Goal: Task Accomplishment & Management: Use online tool/utility

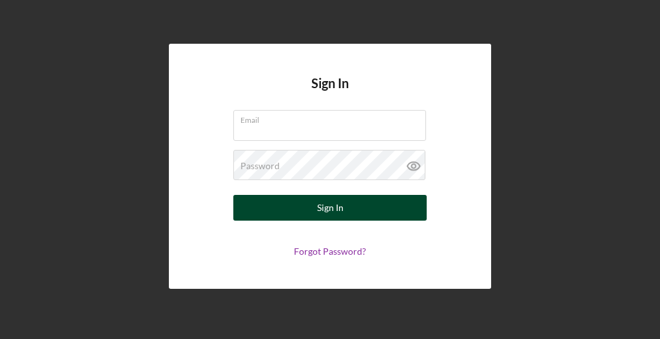
type input "[EMAIL_ADDRESS][DOMAIN_NAME]"
click at [336, 202] on div "Sign In" at bounding box center [330, 208] width 26 height 26
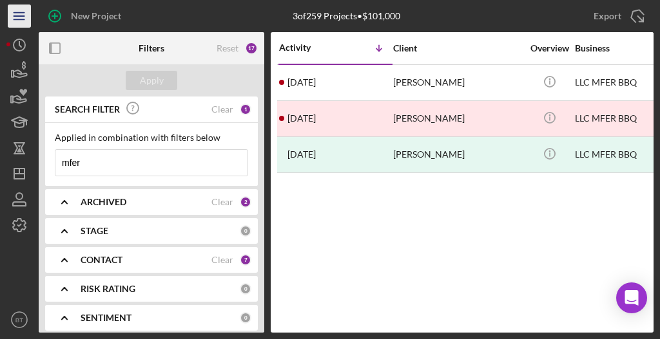
click at [16, 19] on icon "Icon/Menu" at bounding box center [19, 16] width 29 height 29
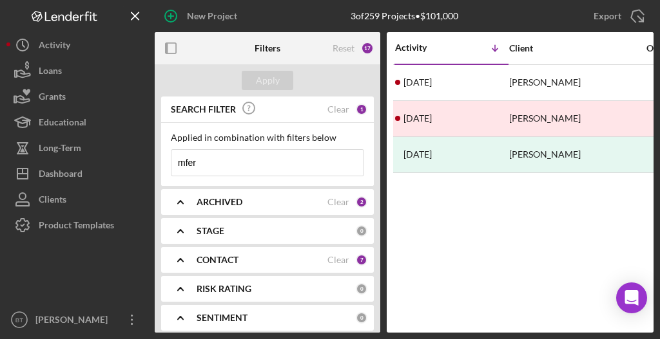
click at [126, 18] on icon "Icon/Menu Close" at bounding box center [135, 16] width 29 height 29
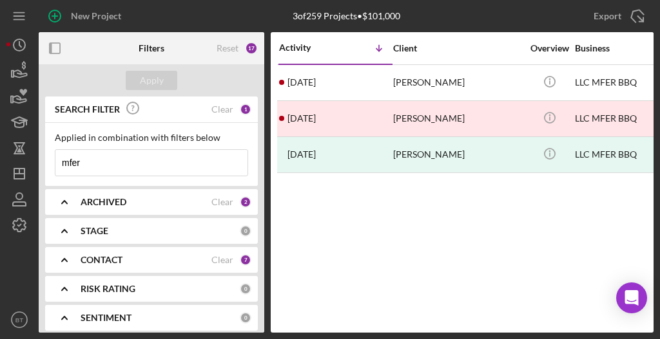
drag, startPoint x: 90, startPoint y: 161, endPoint x: 44, endPoint y: 163, distance: 45.8
click at [44, 163] on div "SEARCH FILTER Clear 1 Applied in combination with filters below mfer Icon/Menu …" at bounding box center [151, 215] width 225 height 236
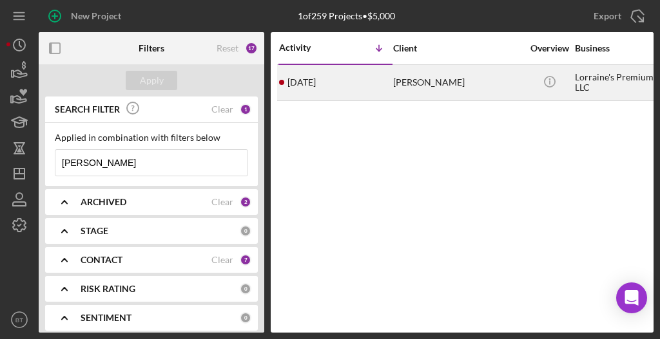
type input "[PERSON_NAME]"
click at [343, 91] on div "[DATE] [PERSON_NAME]" at bounding box center [335, 83] width 113 height 34
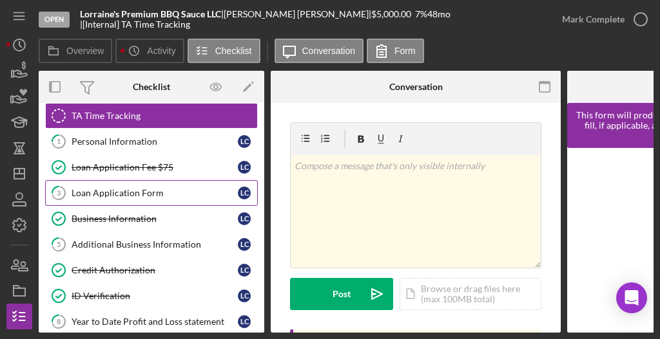
scroll to position [86, 0]
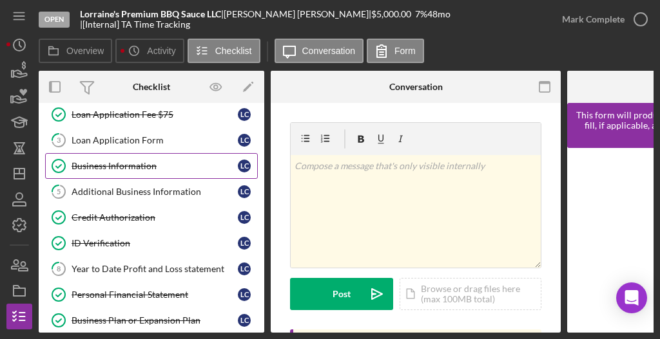
click at [93, 171] on link "Business Information Business Information L C" at bounding box center [151, 166] width 213 height 26
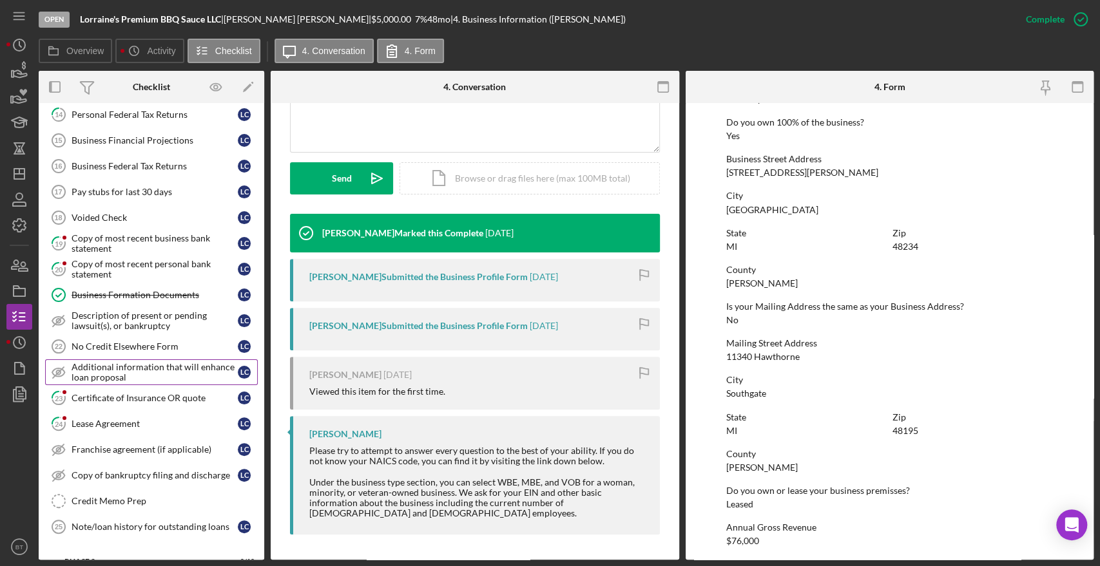
scroll to position [412, 0]
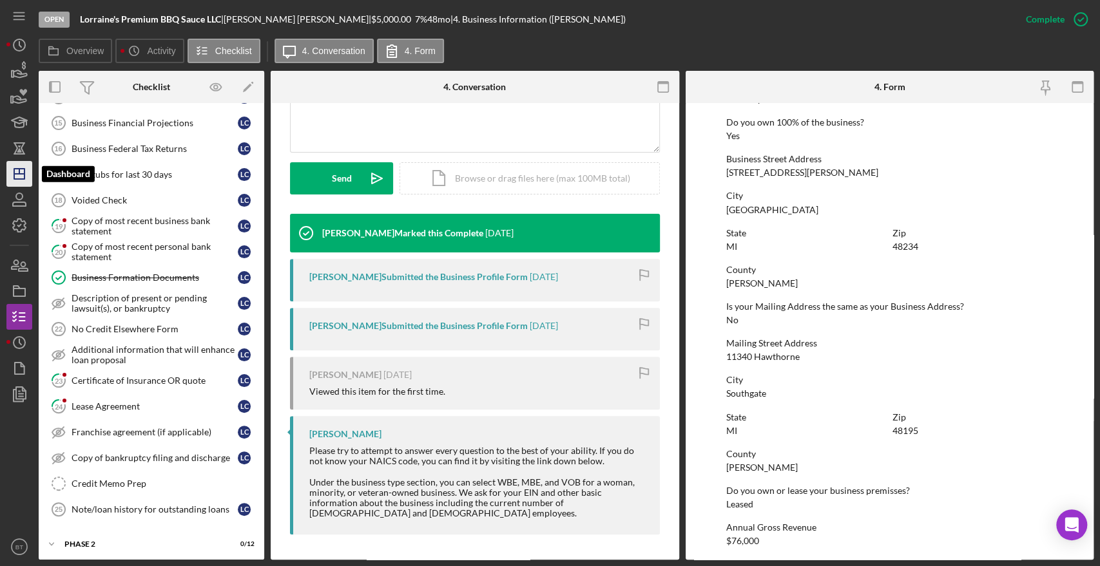
click at [24, 182] on icon "Icon/Dashboard" at bounding box center [19, 174] width 32 height 32
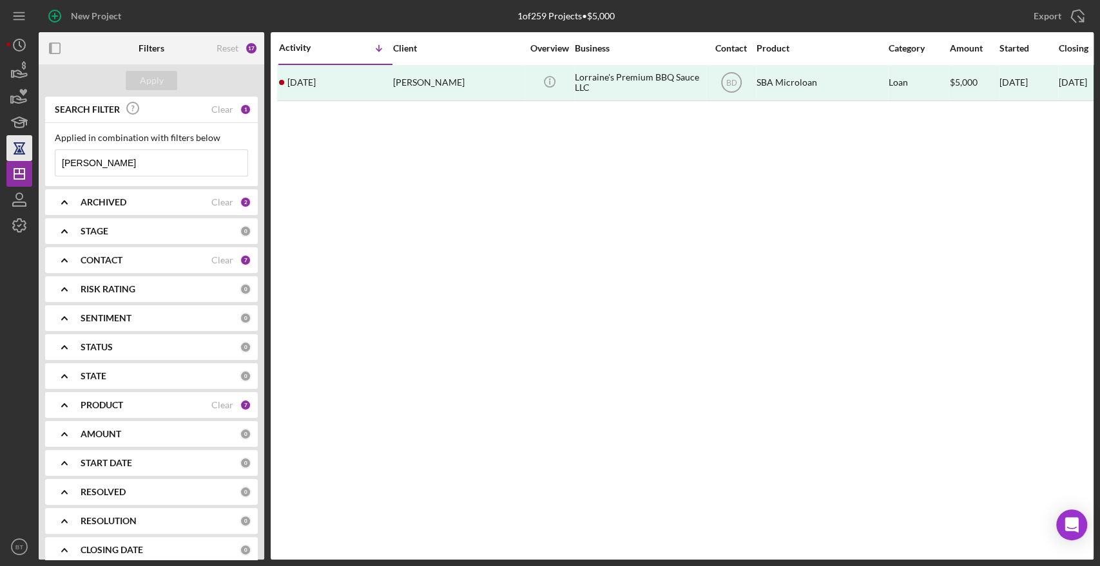
drag, startPoint x: 102, startPoint y: 164, endPoint x: 23, endPoint y: 158, distance: 79.4
click at [23, 159] on div "New Project 1 of 259 Projects • $5,000 [PERSON_NAME] Export Icon/Export Filters…" at bounding box center [549, 280] width 1087 height 560
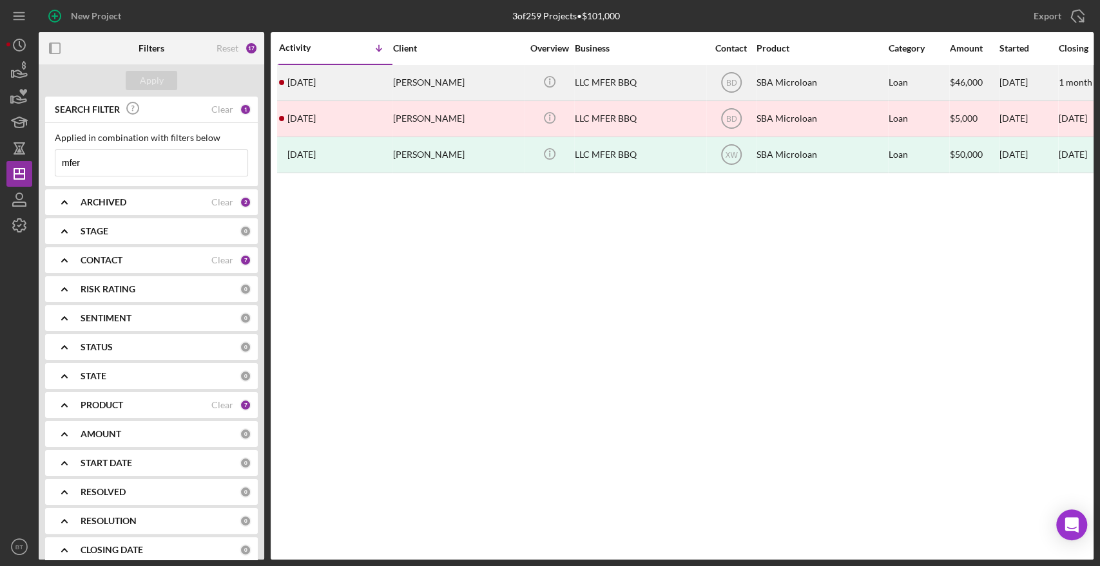
type input "mfer"
click at [510, 78] on div "[PERSON_NAME]" at bounding box center [457, 83] width 129 height 34
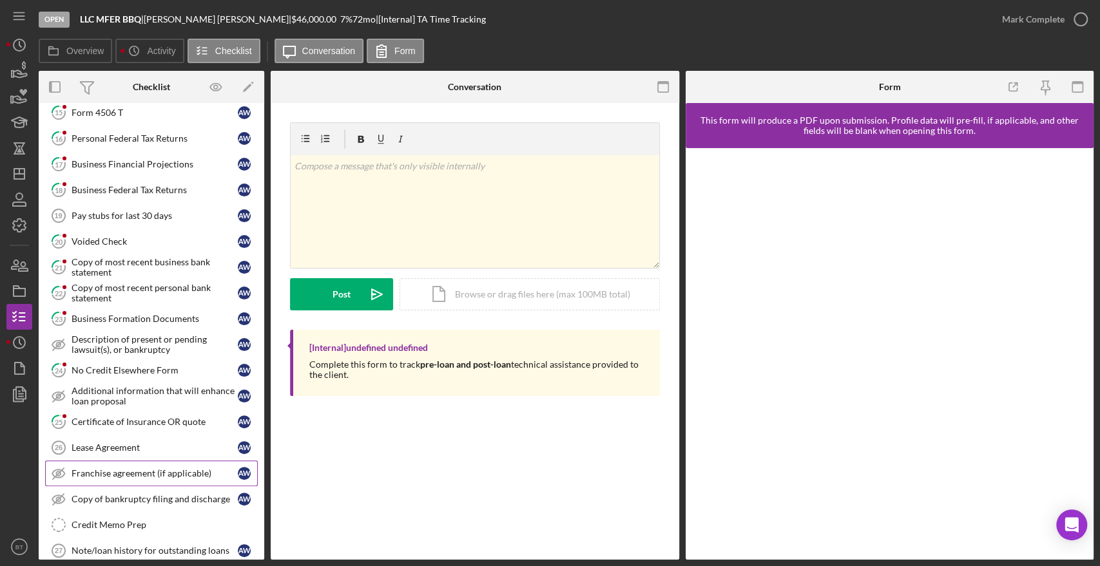
scroll to position [463, 0]
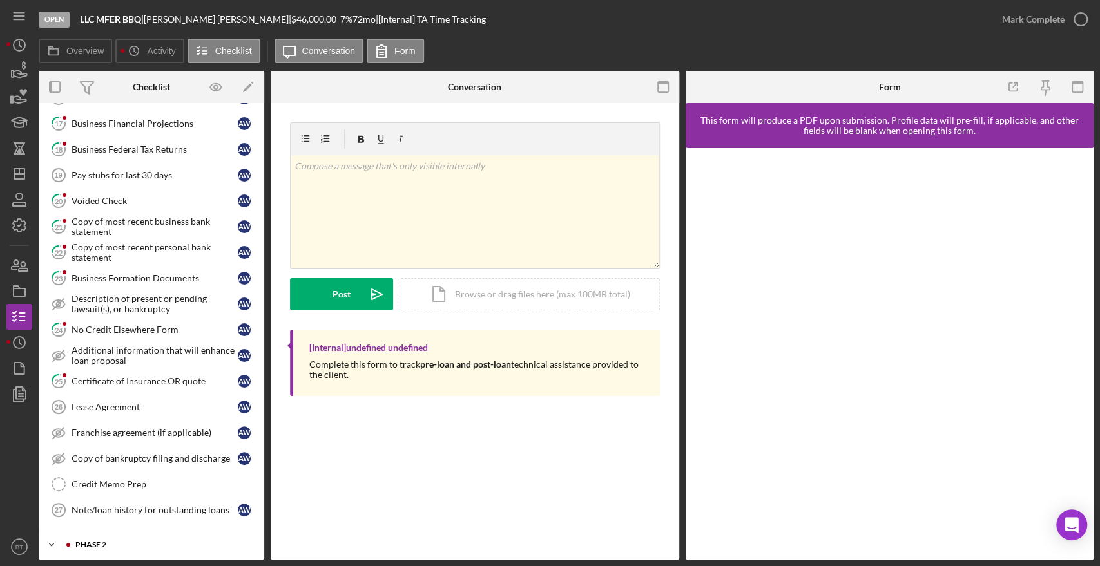
click at [140, 339] on div "Icon/Expander Phase 2 0 / 12" at bounding box center [151, 545] width 225 height 26
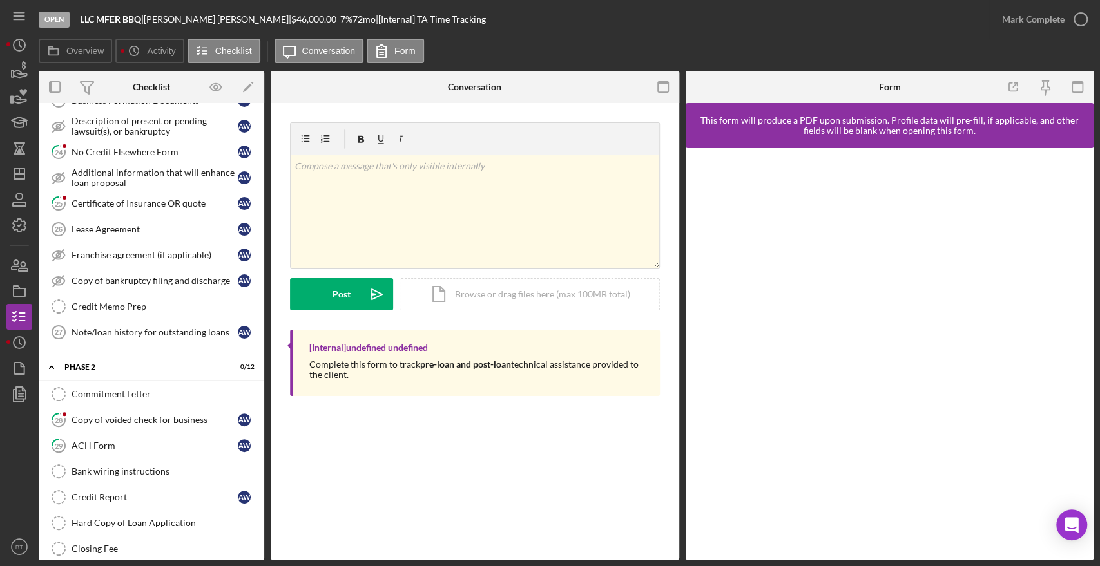
scroll to position [777, 0]
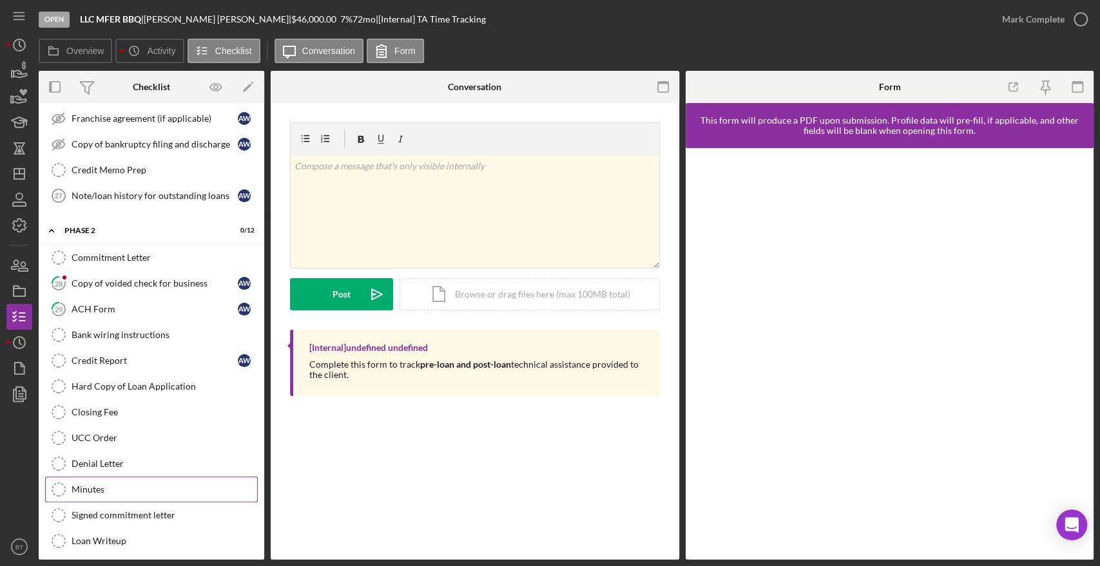
click at [147, 339] on link "Minutes Minutes" at bounding box center [151, 490] width 213 height 26
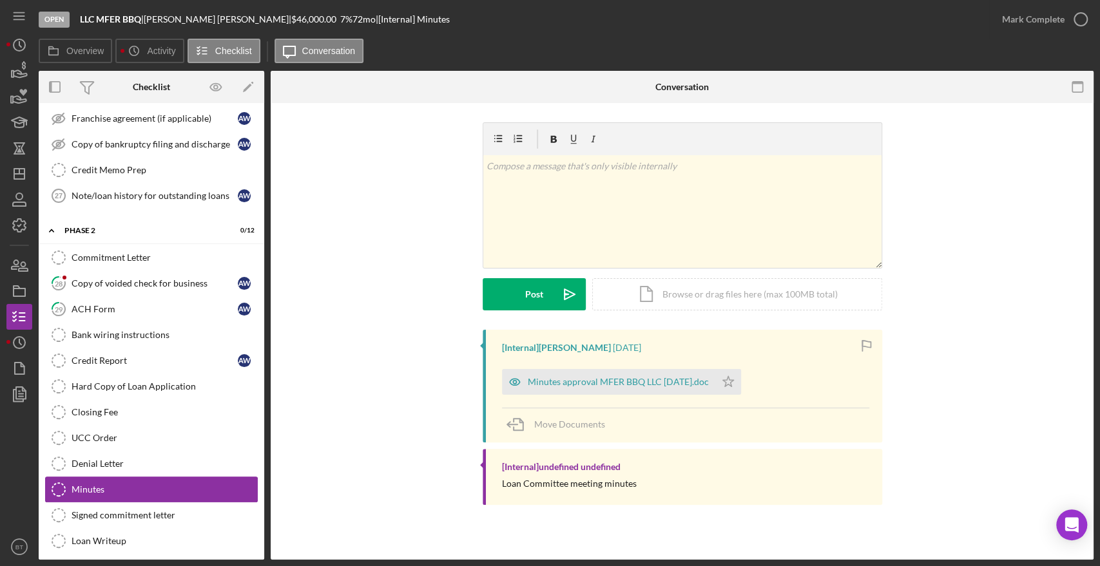
scroll to position [777, 0]
click at [558, 339] on div "Minutes approval MFER BBQ LLC [DATE].doc" at bounding box center [608, 382] width 213 height 26
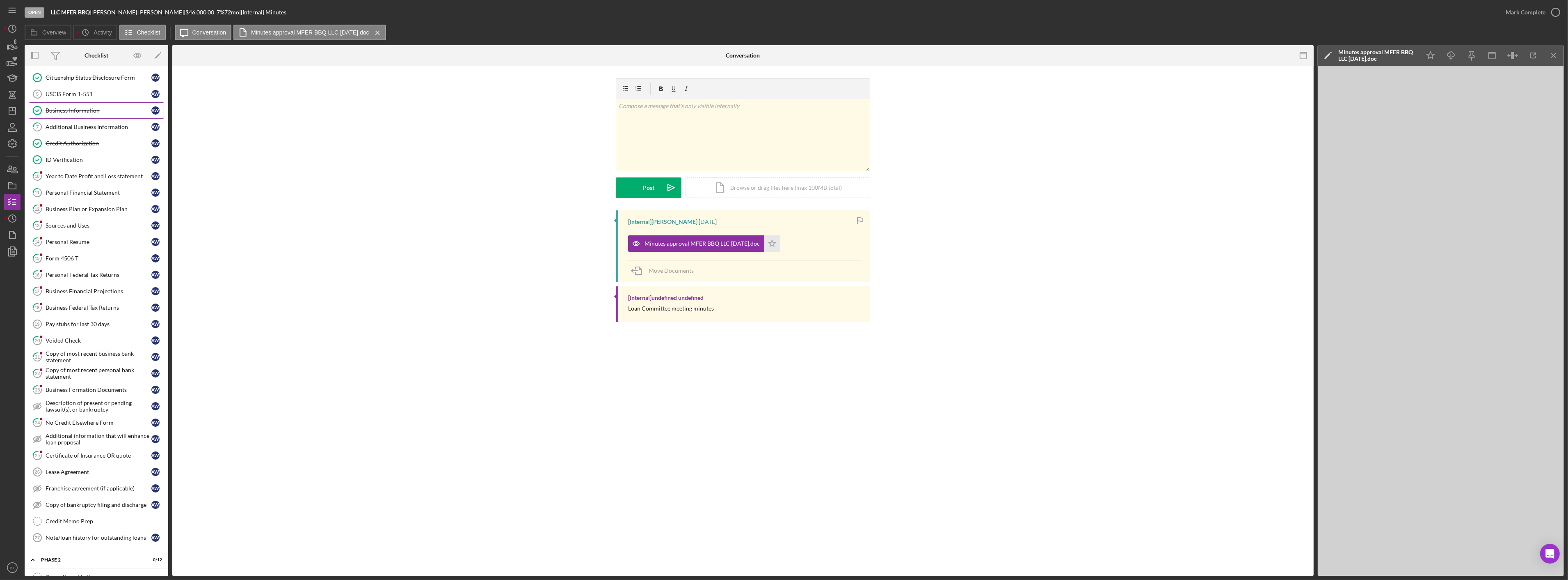
scroll to position [0, 0]
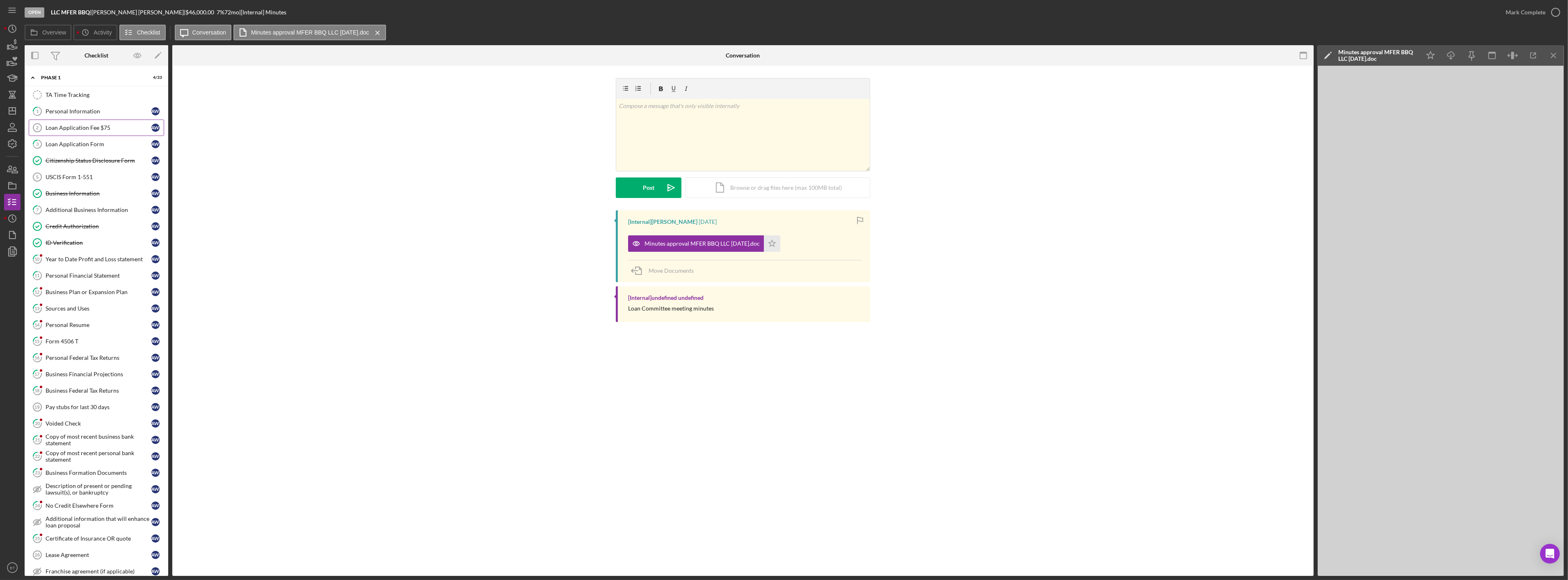
click at [79, 132] on link "Loan Application Fee $75 2 Loan Application Fee $75 A W" at bounding box center [96, 127] width 136 height 17
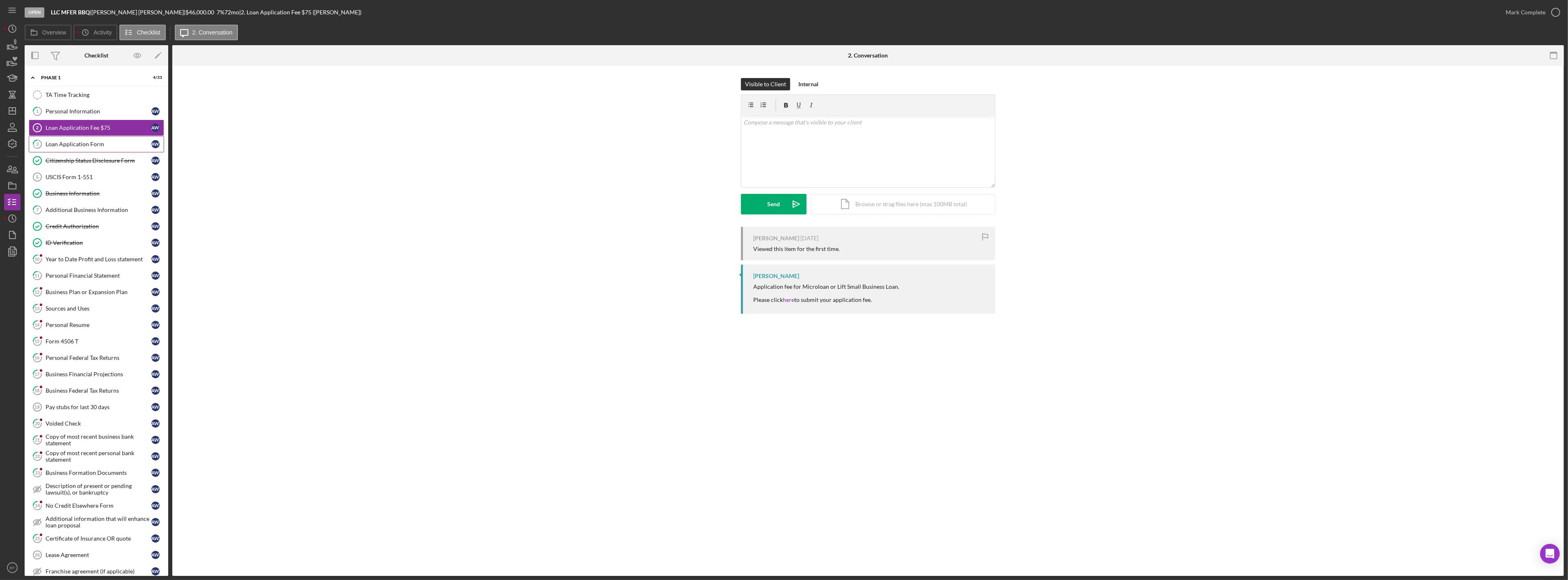
click at [77, 138] on link "3 Loan Application Form A W" at bounding box center [96, 144] width 136 height 17
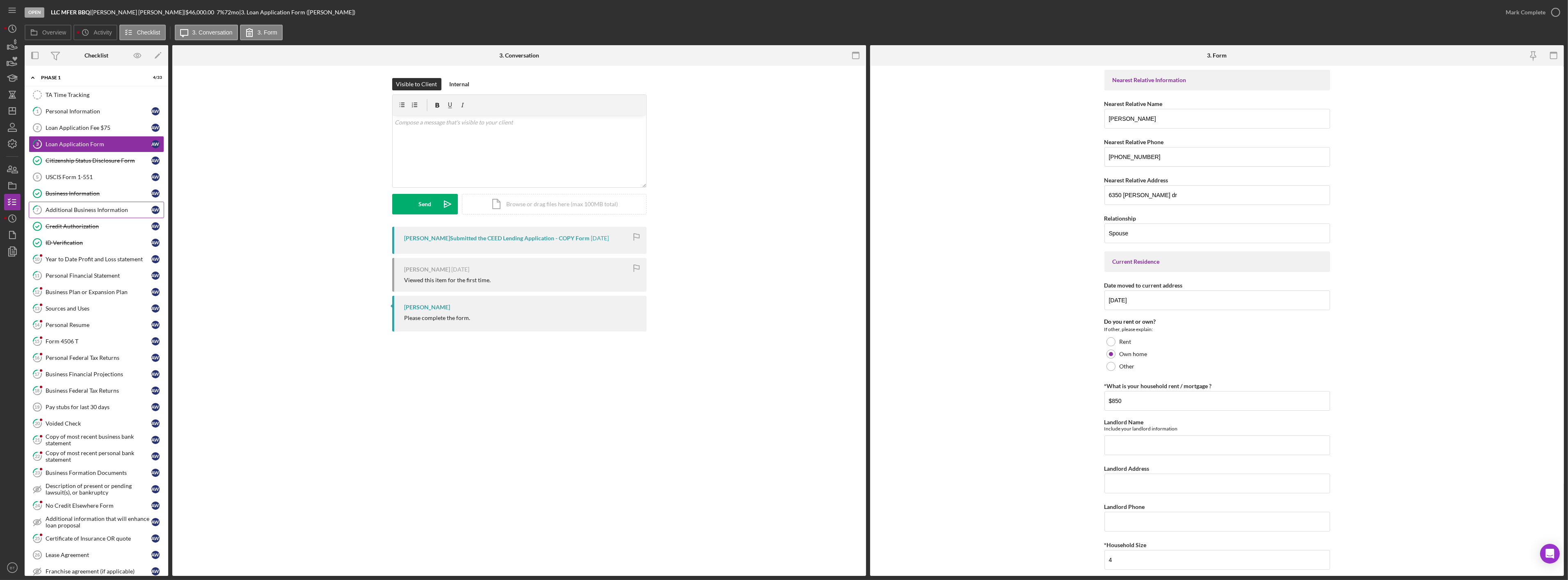
click at [75, 212] on div "Additional Business Information" at bounding box center [98, 210] width 106 height 6
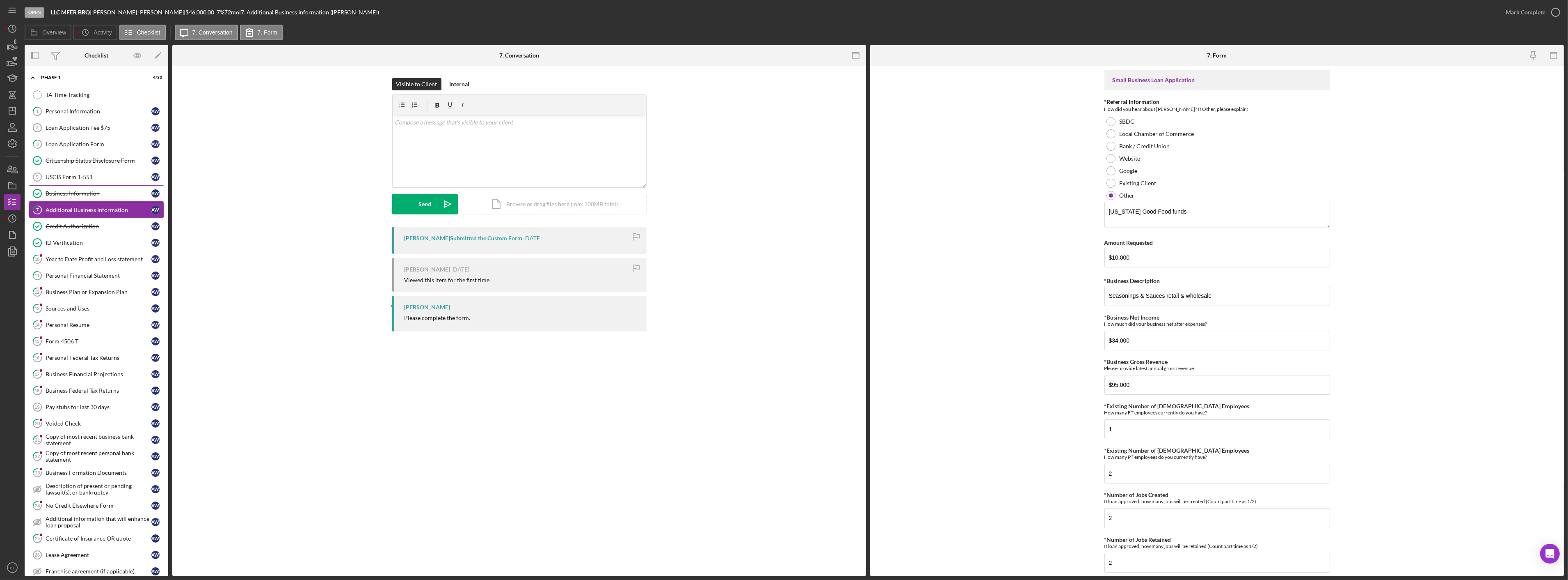
click at [76, 192] on div "Business Information" at bounding box center [98, 193] width 106 height 6
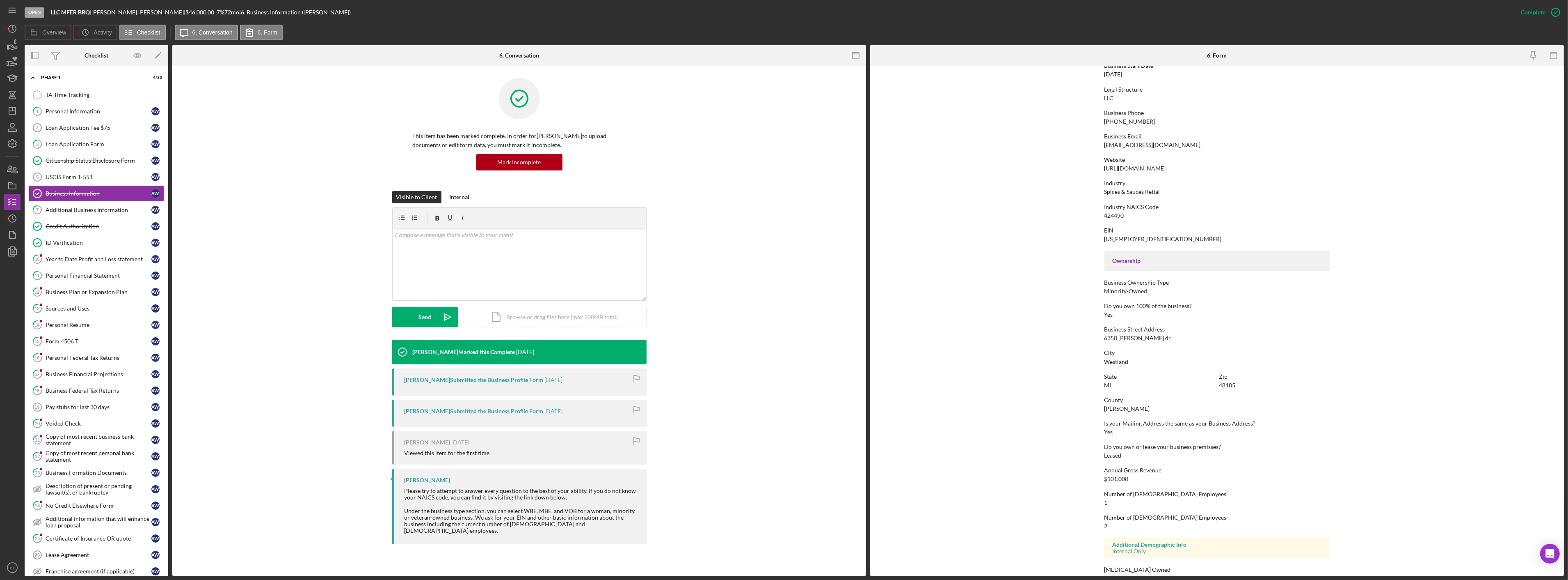
scroll to position [109, 0]
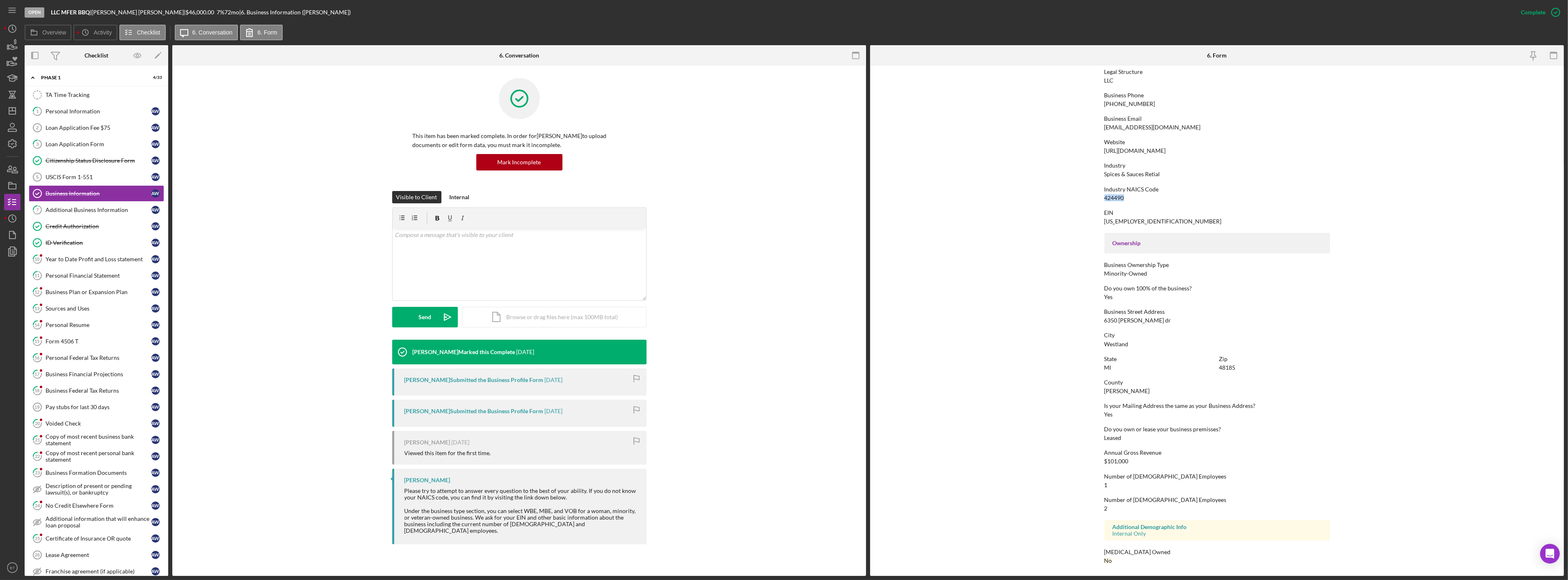
drag, startPoint x: 1125, startPoint y: 194, endPoint x: 1104, endPoint y: 195, distance: 21.0
click at [420, 195] on div "Industry NAICS Code 424490" at bounding box center [1217, 194] width 225 height 15
copy div "424490"
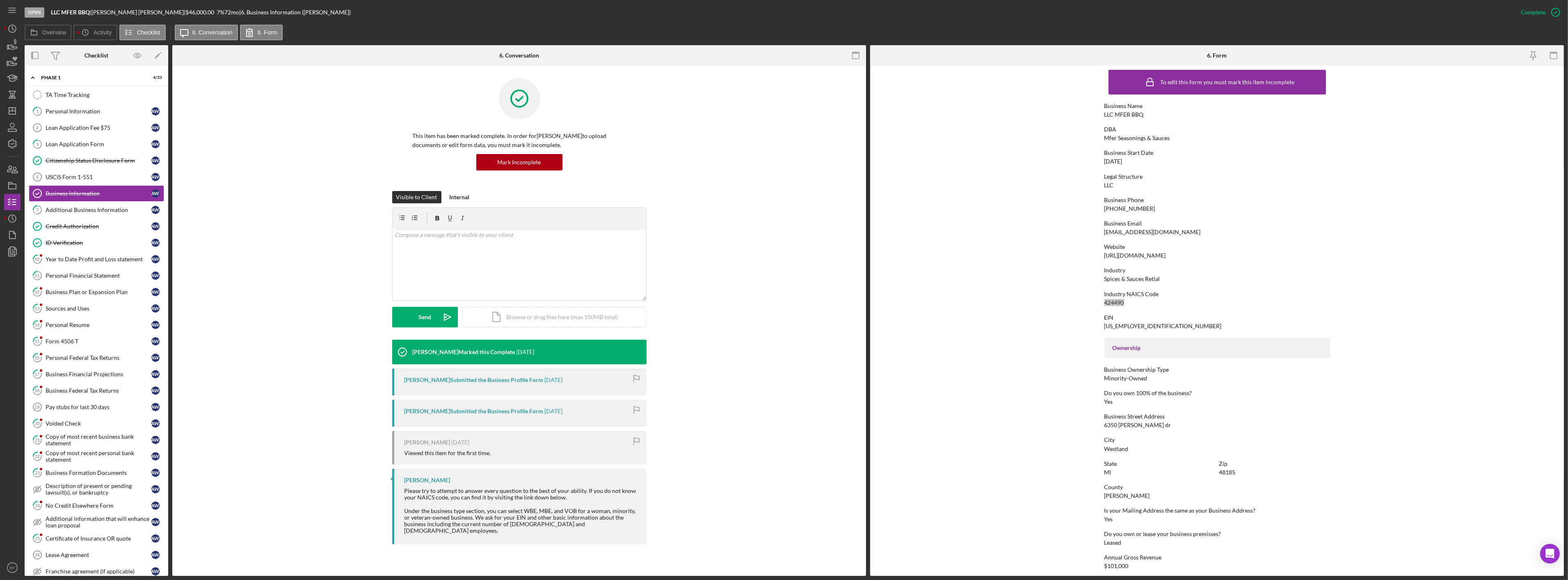
scroll to position [0, 0]
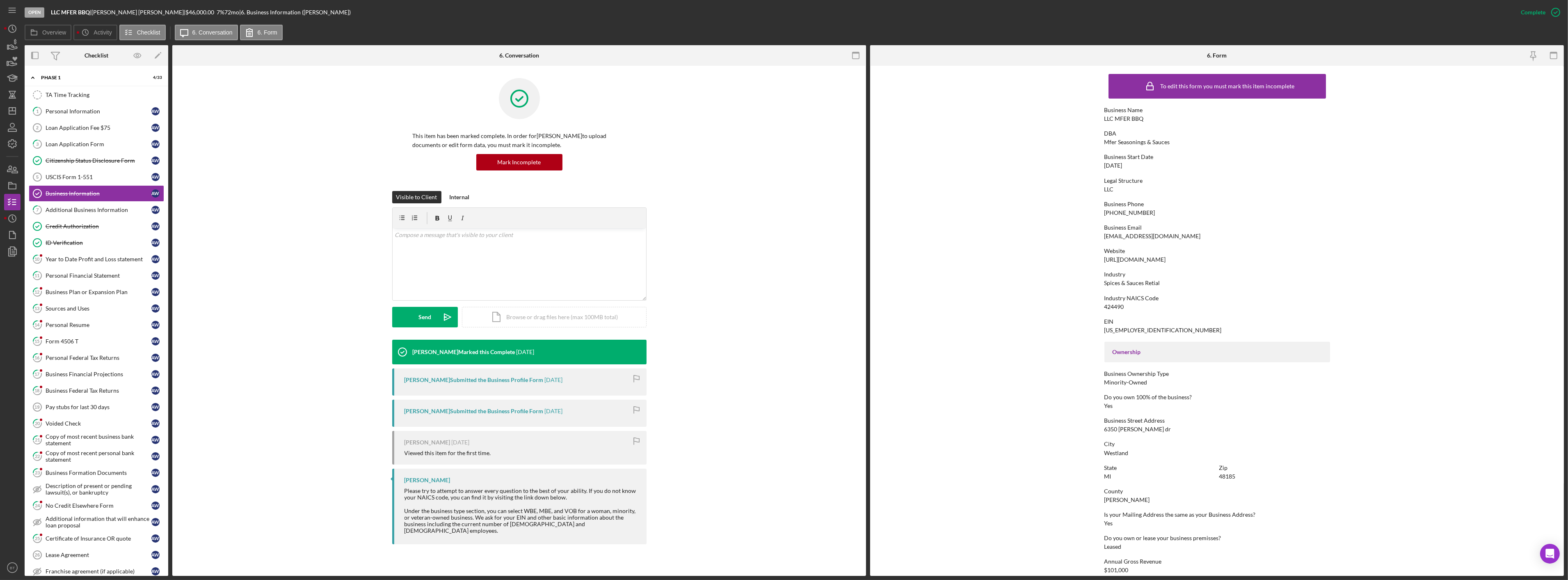
click at [420, 216] on div "To edit this form you must mark this item incomplete Business Name LLC MFER BBQ…" at bounding box center [1217, 375] width 225 height 611
drag, startPoint x: 1138, startPoint y: 330, endPoint x: 1101, endPoint y: 331, distance: 37.0
click at [420, 216] on form "To edit this form you must mark this item incomplete Business Name LLC MFER BBQ…" at bounding box center [1216, 321] width 694 height 510
copy div "[US_EMPLOYER_IDENTIFICATION_NUMBER]"
drag, startPoint x: 1127, startPoint y: 307, endPoint x: 1102, endPoint y: 309, distance: 25.1
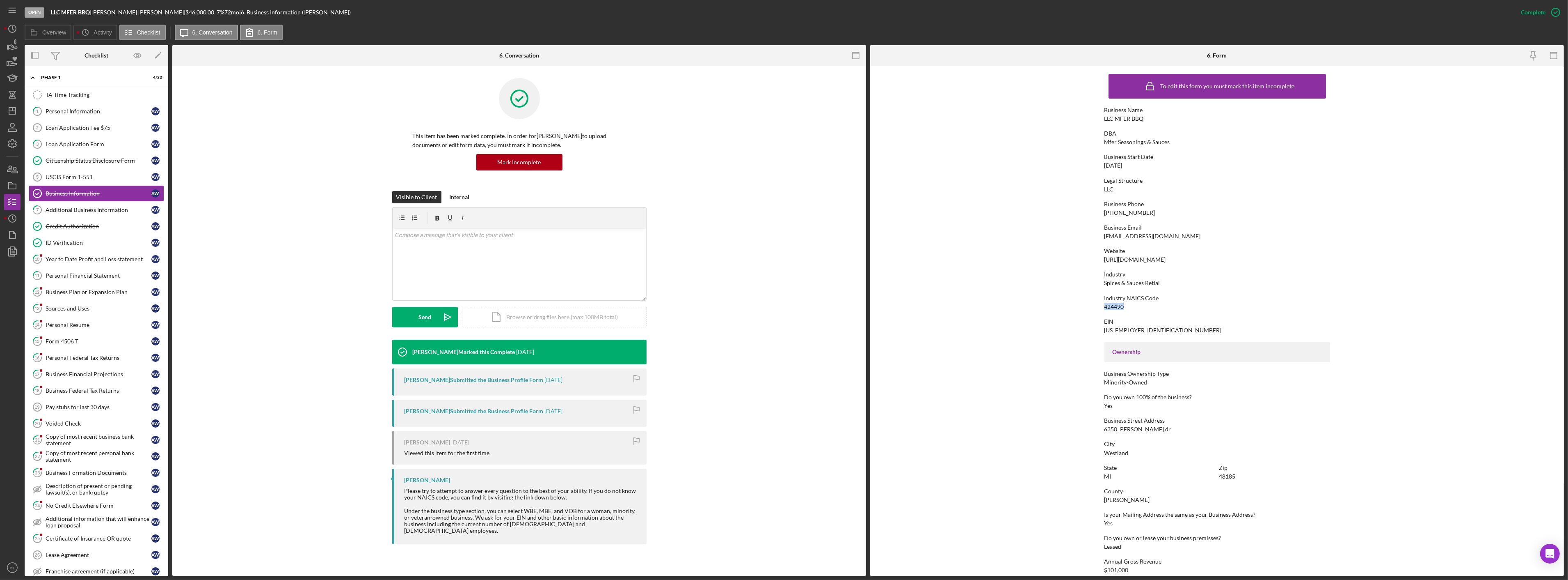
click at [420, 216] on form "To edit this form you must mark this item incomplete Business Name LLC MFER BBQ…" at bounding box center [1216, 321] width 694 height 510
copy div "424490"
drag, startPoint x: 1143, startPoint y: 326, endPoint x: 1101, endPoint y: 330, distance: 42.2
click at [420, 216] on form "To edit this form you must mark this item incomplete Business Name LLC MFER BBQ…" at bounding box center [1216, 321] width 694 height 510
copy div "[US_EMPLOYER_IDENTIFICATION_NUMBER]"
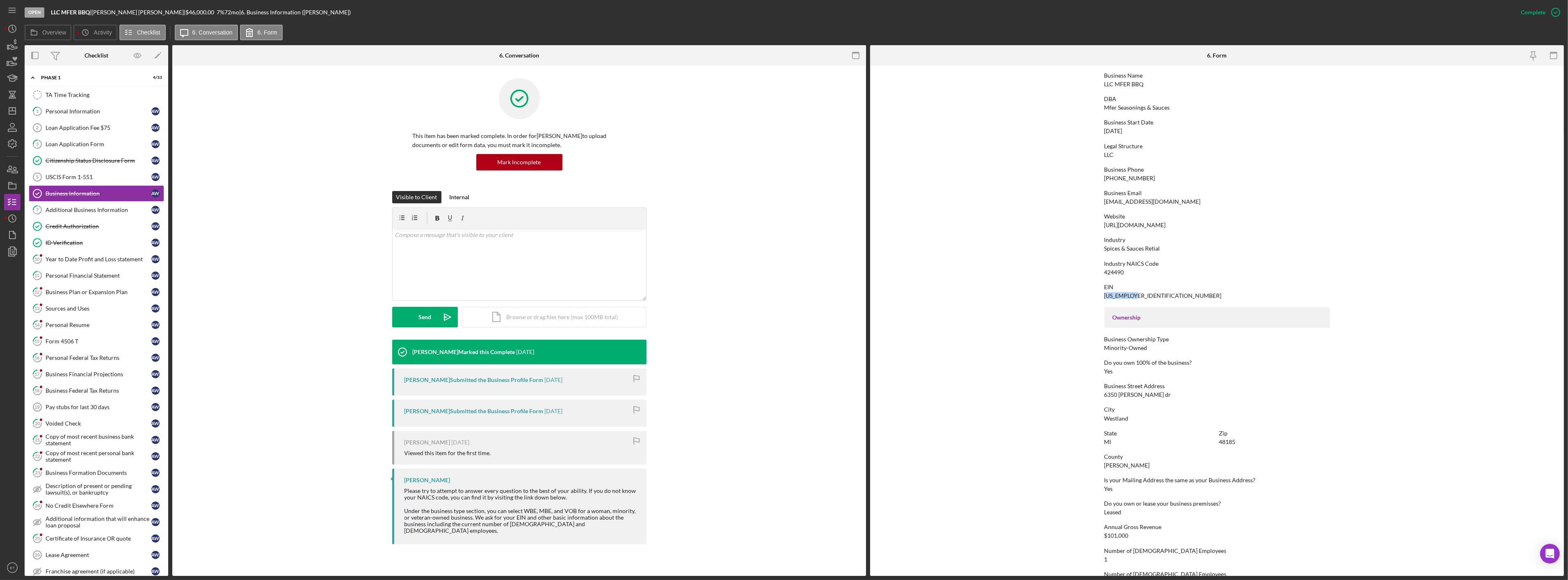
scroll to position [109, 0]
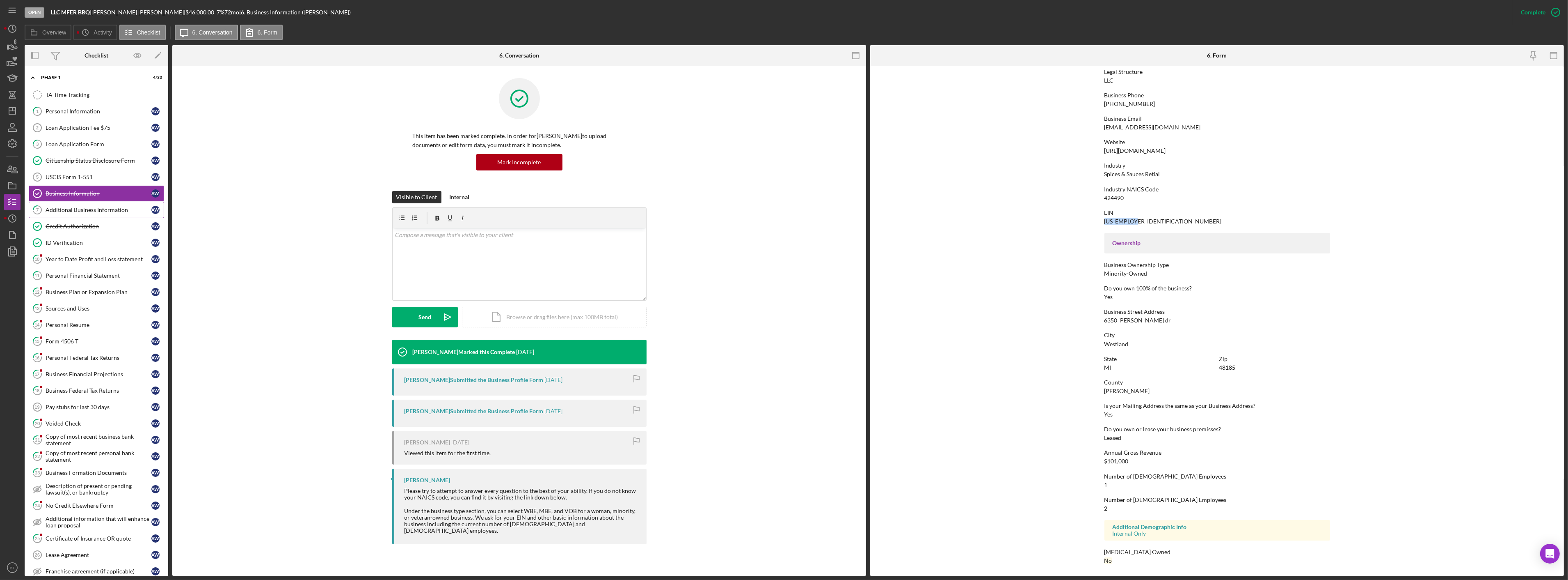
click at [124, 208] on div "Additional Business Information" at bounding box center [98, 210] width 106 height 6
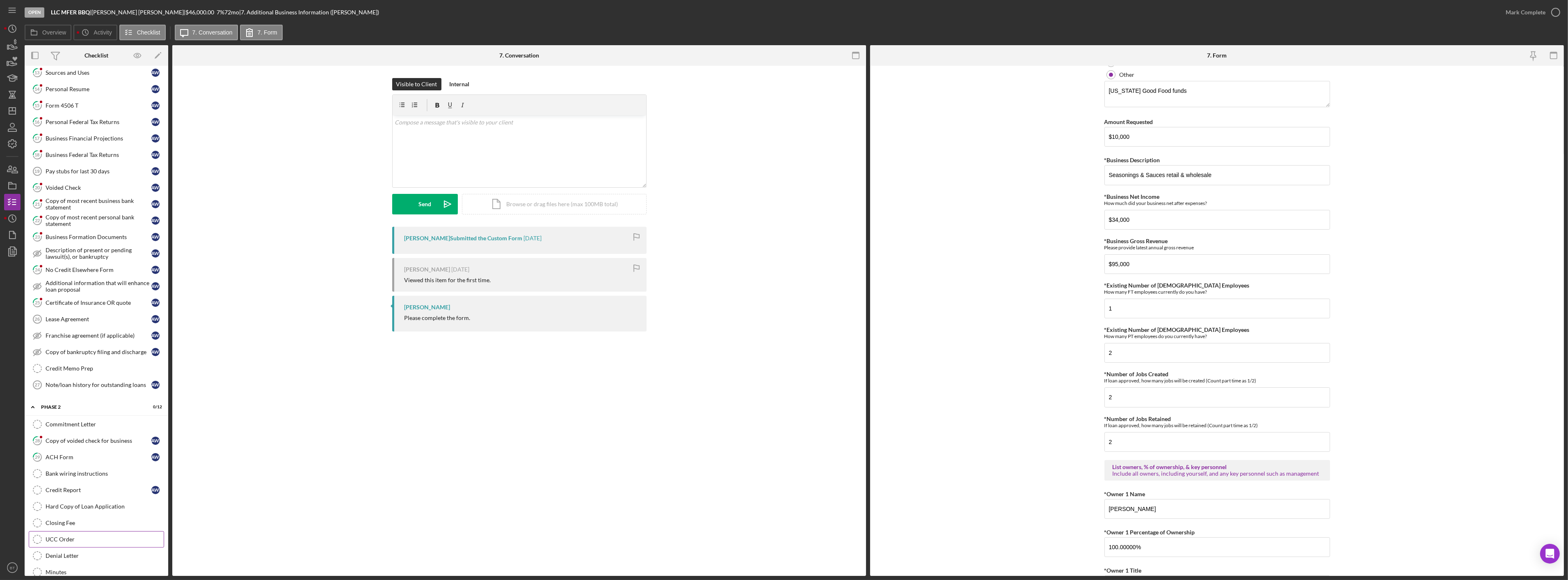
scroll to position [285, 0]
click at [9, 216] on polyline "button" at bounding box center [12, 252] width 6 height 8
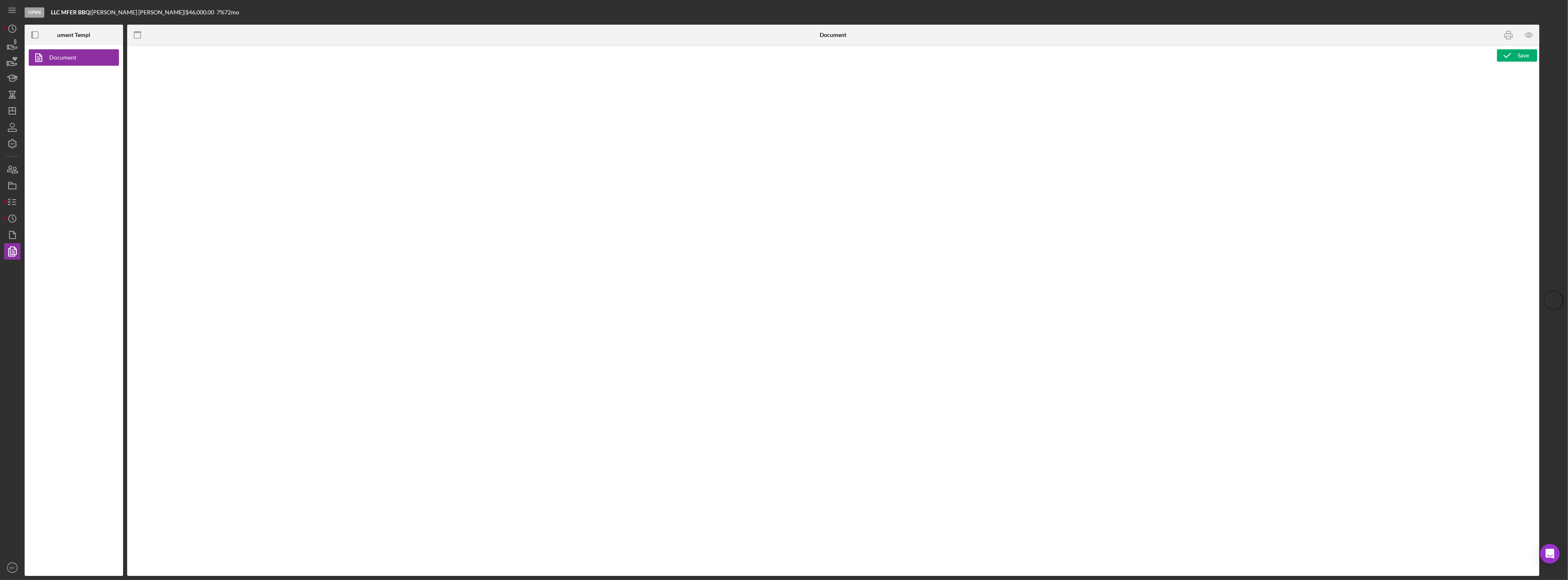
type textarea "<div> <p style="padding-left: 280px;">&nbsp;</p> <p>&nbsp;</p> <p style="text-a…"
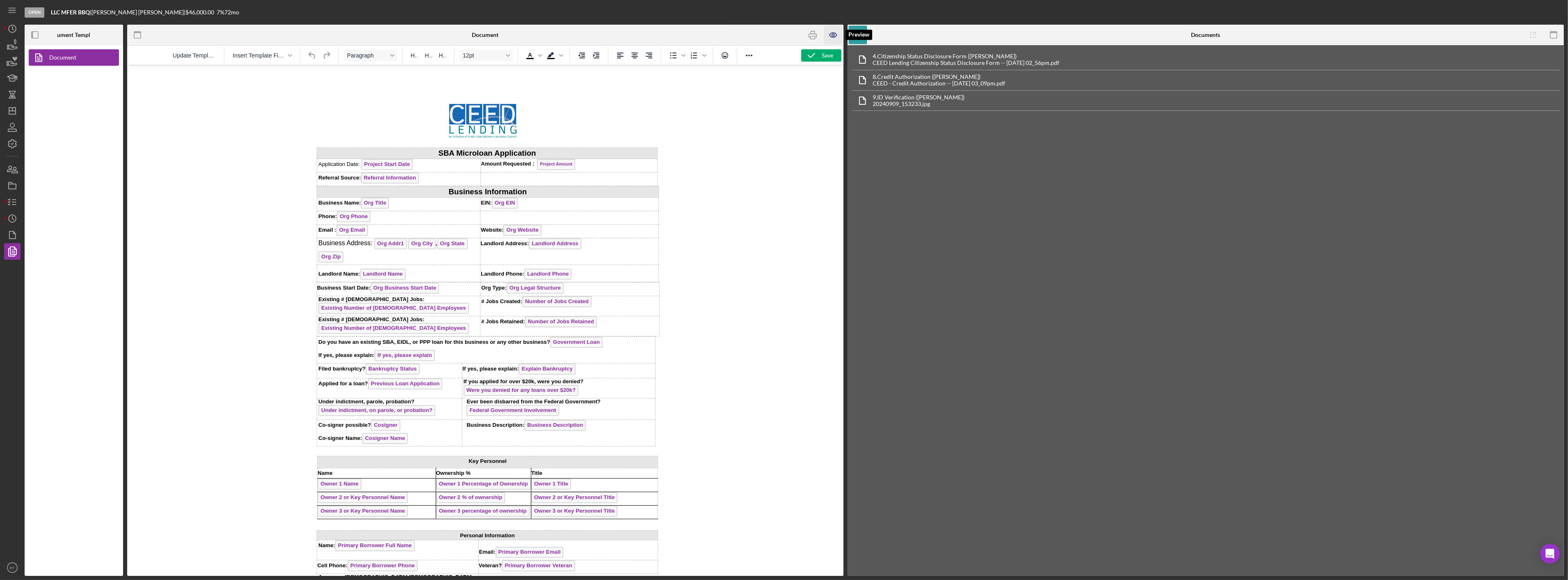
click at [420, 38] on icon "button" at bounding box center [832, 35] width 7 height 4
